Goal: Entertainment & Leisure: Consume media (video, audio)

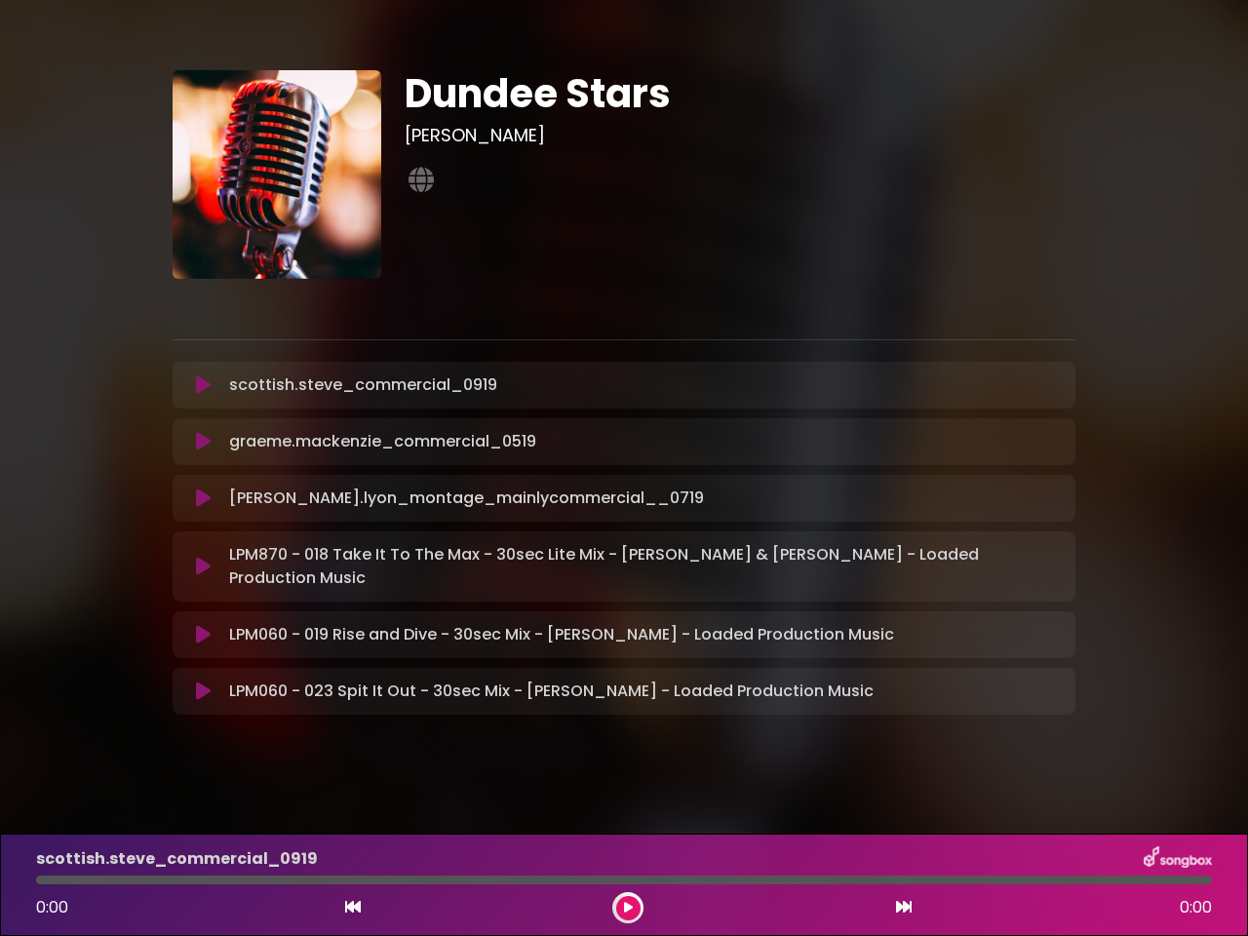
click at [203, 385] on icon at bounding box center [203, 384] width 15 height 19
click at [353, 907] on icon at bounding box center [353, 907] width 16 height 16
click at [628, 907] on icon at bounding box center [628, 908] width 13 height 13
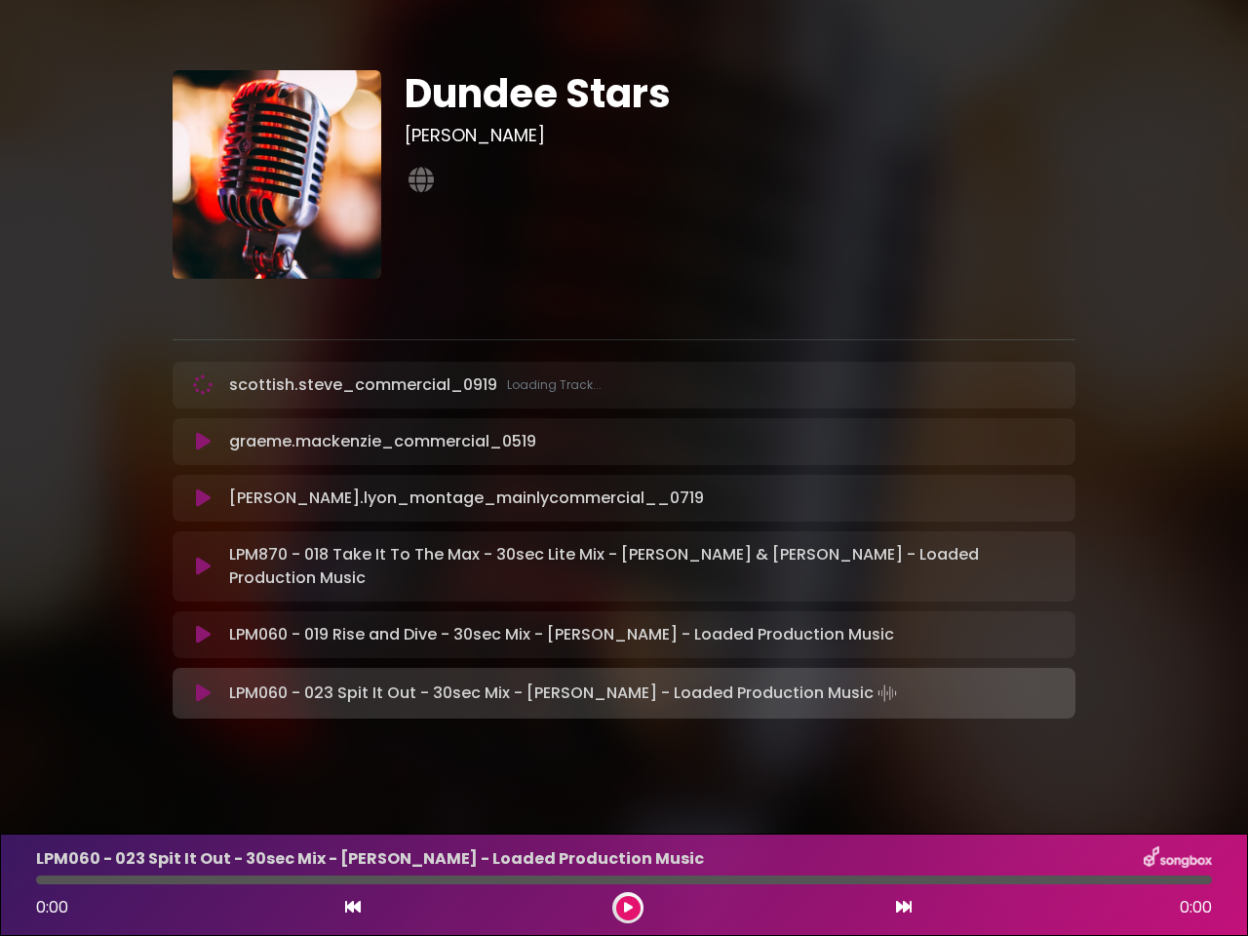
click at [904, 907] on icon at bounding box center [904, 907] width 16 height 16
